Goal: Information Seeking & Learning: Check status

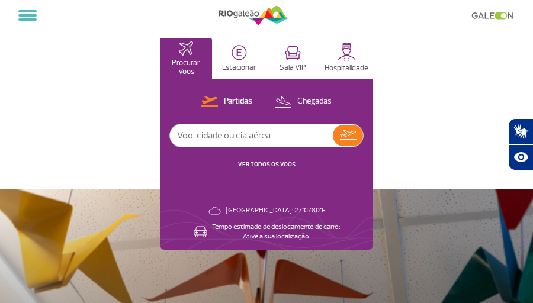
click at [192, 134] on input "text" at bounding box center [251, 135] width 163 height 22
click at [249, 128] on input "1708" at bounding box center [251, 135] width 163 height 22
click at [237, 129] on input "1708" at bounding box center [251, 135] width 163 height 22
click at [237, 131] on input "1708" at bounding box center [251, 135] width 163 height 22
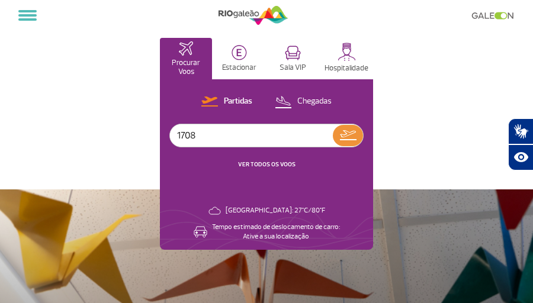
type input "1708"
click at [348, 133] on img at bounding box center [348, 135] width 17 height 10
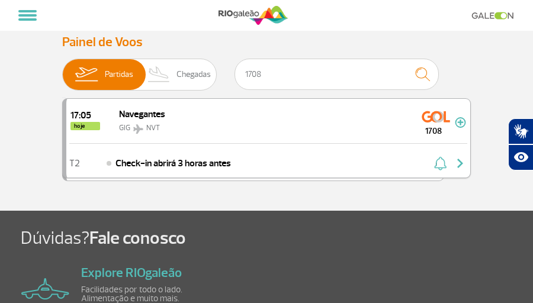
click at [439, 163] on img "button" at bounding box center [440, 163] width 12 height 14
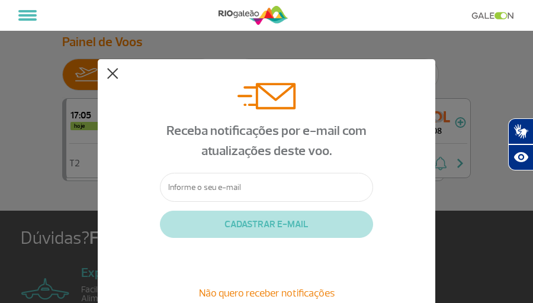
click at [112, 76] on button at bounding box center [113, 74] width 12 height 12
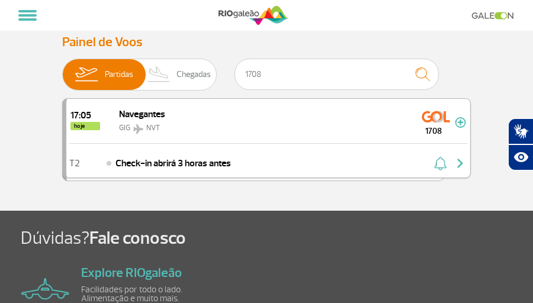
click at [464, 162] on img "button" at bounding box center [460, 163] width 14 height 14
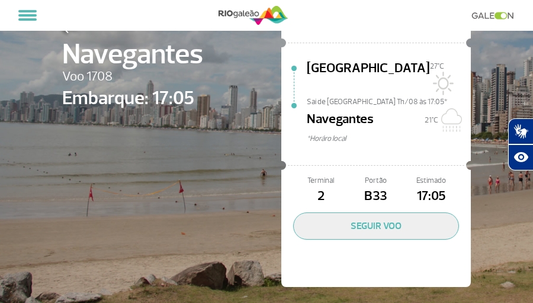
scroll to position [111, 0]
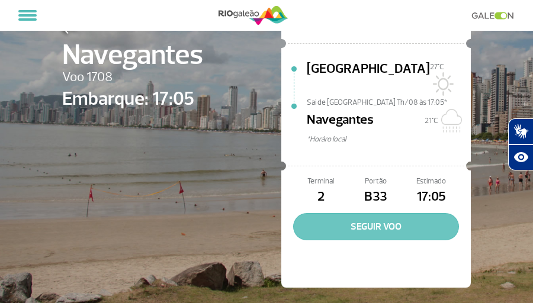
click at [374, 214] on button "SEGUIR VOO" at bounding box center [376, 226] width 166 height 27
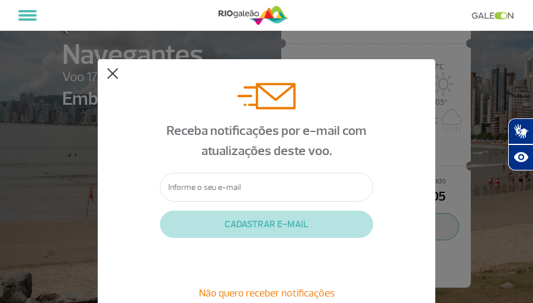
click at [115, 76] on button at bounding box center [113, 74] width 12 height 12
